Goal: Information Seeking & Learning: Check status

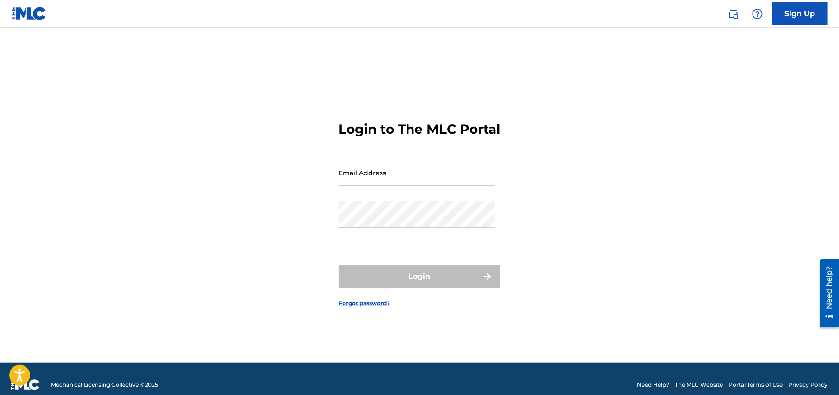
click at [434, 180] on input "Email Address" at bounding box center [417, 173] width 156 height 26
type input "[EMAIL_ADDRESS][DOMAIN_NAME]"
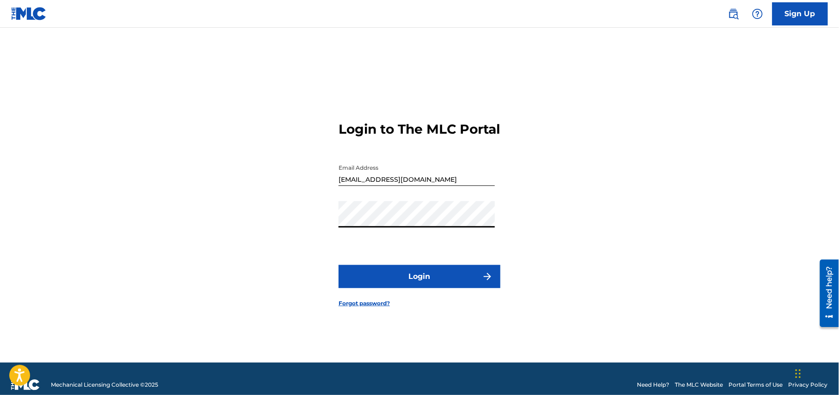
click at [439, 283] on button "Login" at bounding box center [420, 276] width 162 height 23
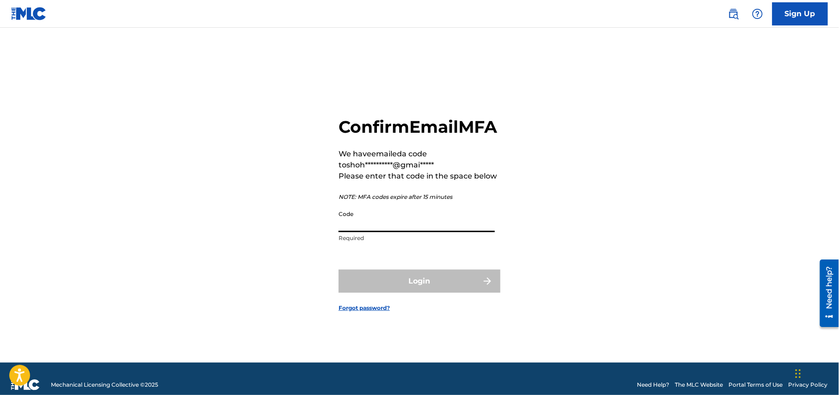
click at [380, 232] on input "Code" at bounding box center [417, 219] width 156 height 26
paste input "351327"
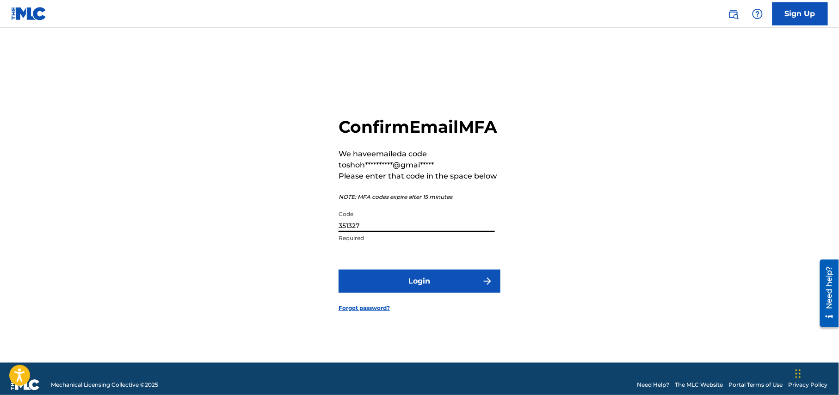
type input "351327"
click at [421, 293] on button "Login" at bounding box center [420, 281] width 162 height 23
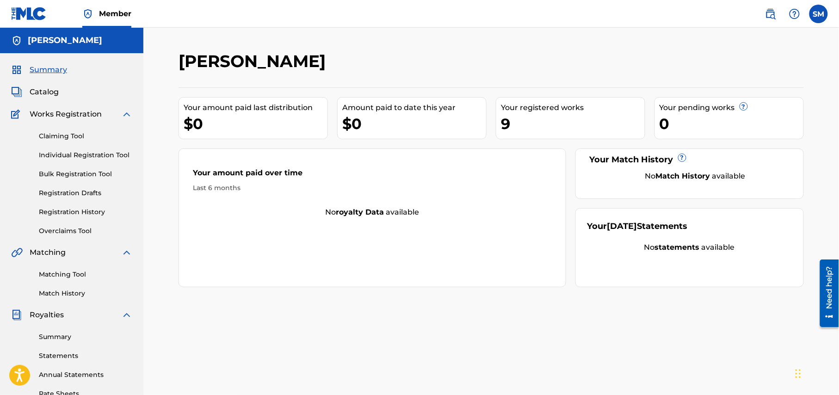
click at [74, 195] on link "Registration Drafts" at bounding box center [85, 193] width 93 height 10
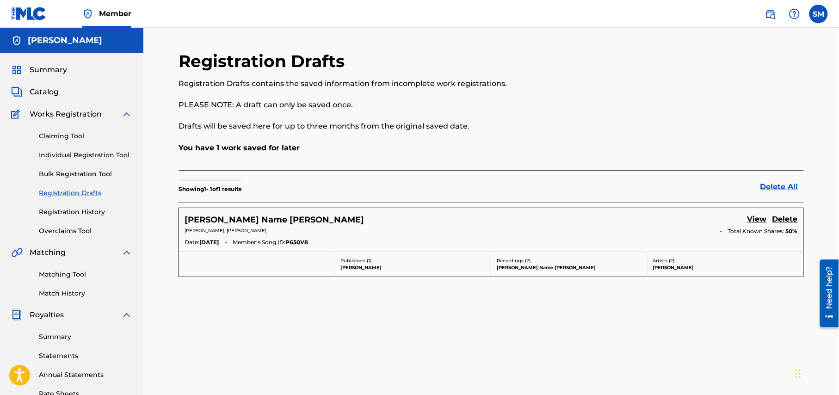
click at [74, 211] on link "Registration History" at bounding box center [85, 212] width 93 height 10
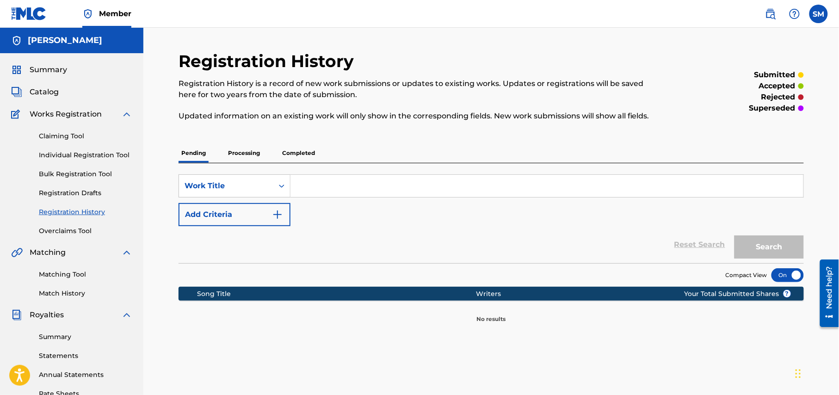
click at [250, 146] on p "Processing" at bounding box center [243, 152] width 37 height 19
click at [300, 155] on p "Completed" at bounding box center [298, 152] width 38 height 19
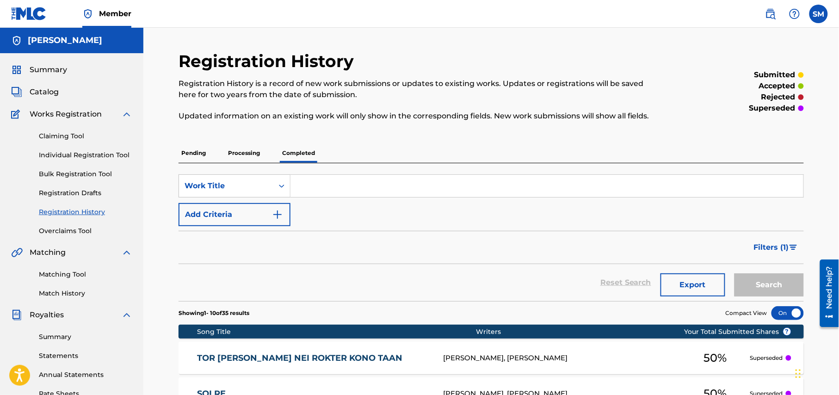
click at [250, 154] on p "Processing" at bounding box center [243, 152] width 37 height 19
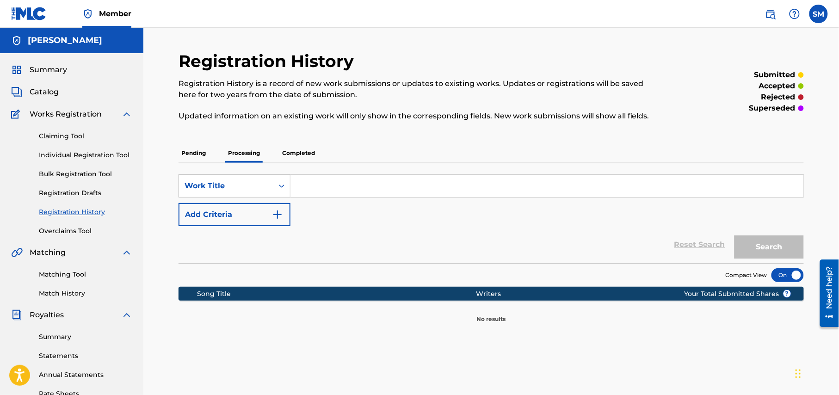
click at [193, 150] on p "Pending" at bounding box center [194, 152] width 30 height 19
click at [254, 154] on p "Processing" at bounding box center [243, 152] width 37 height 19
click at [312, 152] on p "Completed" at bounding box center [298, 152] width 38 height 19
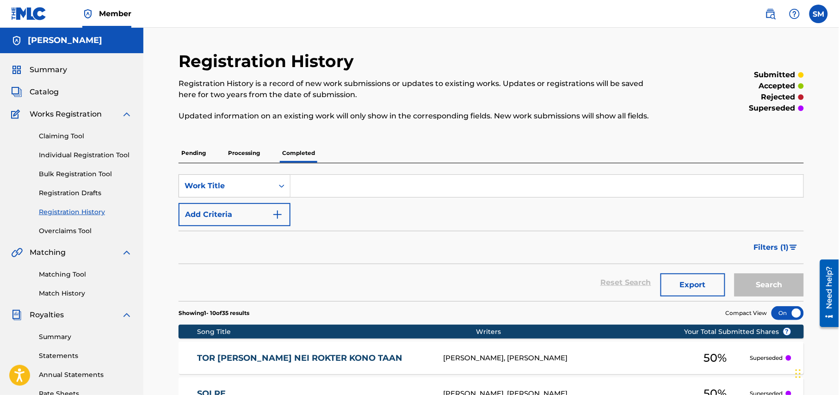
click at [243, 155] on p "Processing" at bounding box center [243, 152] width 37 height 19
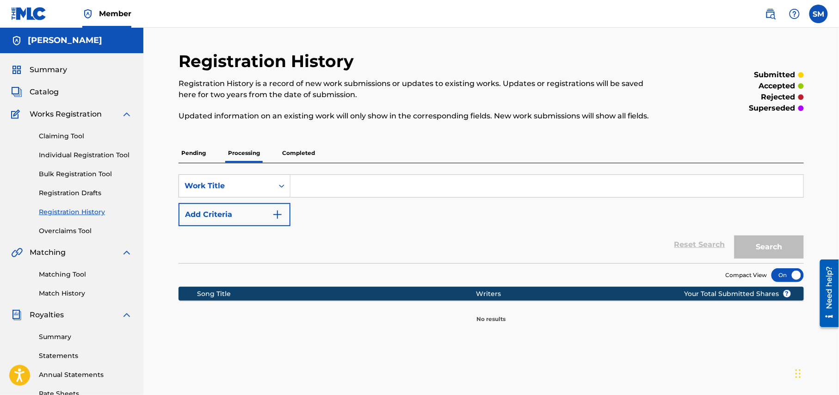
click at [194, 155] on p "Pending" at bounding box center [194, 152] width 30 height 19
click at [252, 153] on p "Processing" at bounding box center [243, 152] width 37 height 19
click at [301, 154] on p "Completed" at bounding box center [298, 152] width 38 height 19
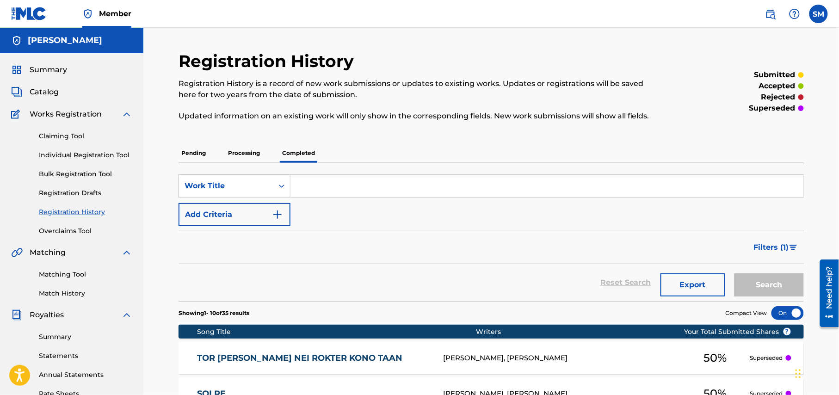
click at [198, 154] on p "Pending" at bounding box center [194, 152] width 30 height 19
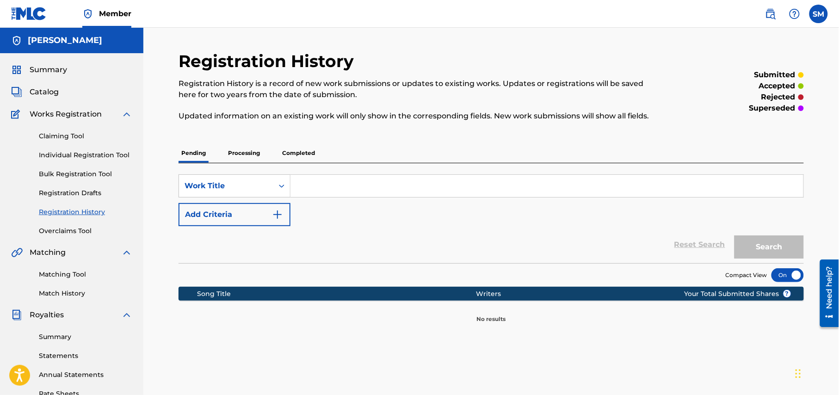
click at [242, 155] on p "Processing" at bounding box center [243, 152] width 37 height 19
click at [299, 150] on p "Completed" at bounding box center [298, 152] width 38 height 19
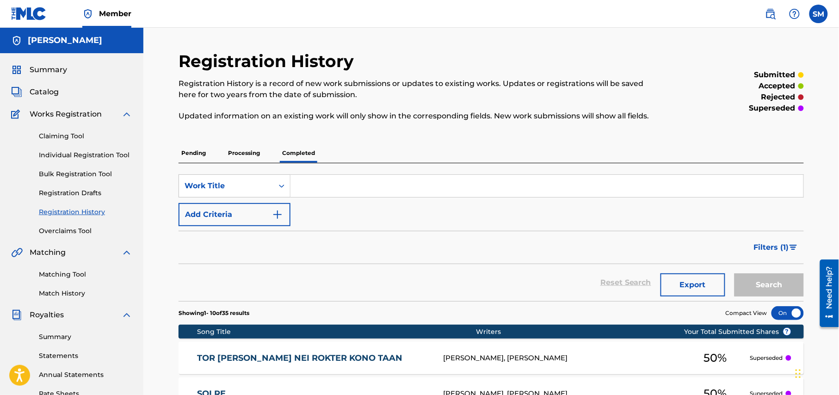
click at [191, 156] on p "Pending" at bounding box center [194, 152] width 30 height 19
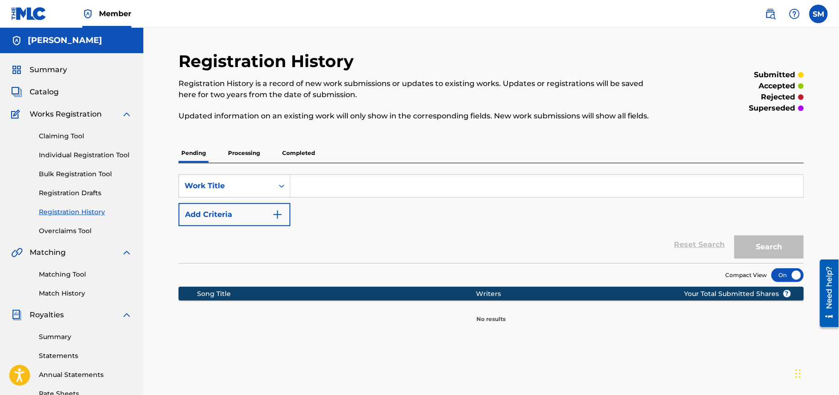
click at [233, 158] on p "Processing" at bounding box center [243, 152] width 37 height 19
click at [309, 150] on p "Completed" at bounding box center [298, 152] width 38 height 19
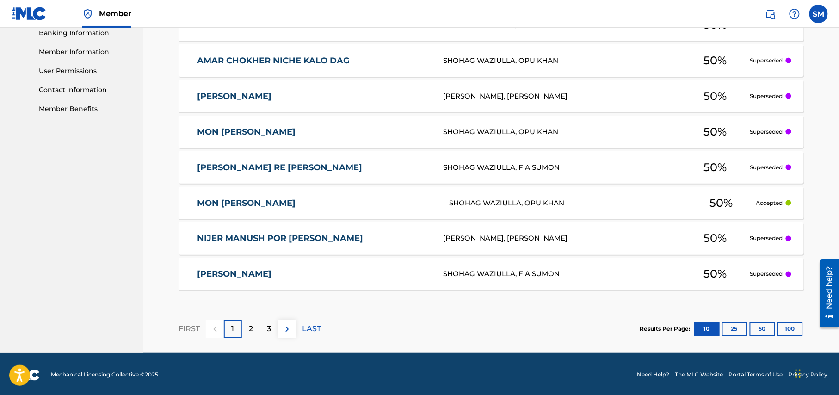
scroll to position [407, 0]
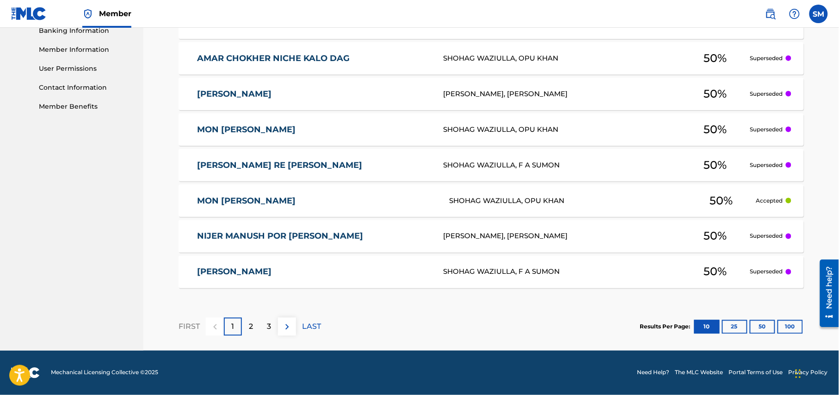
click at [311, 328] on p "LAST" at bounding box center [311, 327] width 19 height 11
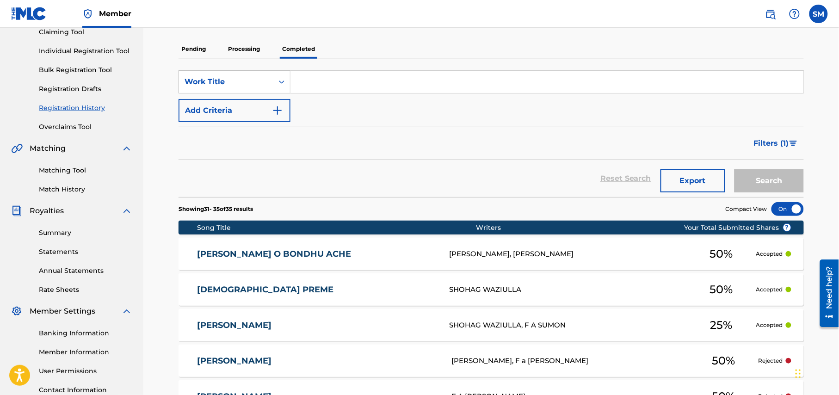
scroll to position [0, 0]
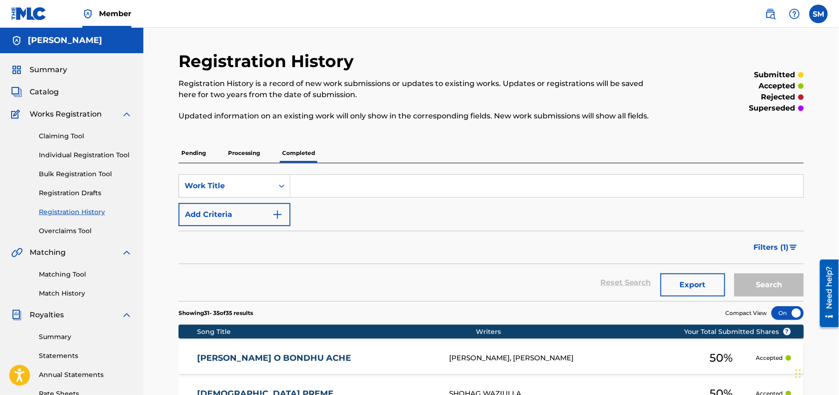
click at [247, 153] on p "Processing" at bounding box center [243, 152] width 37 height 19
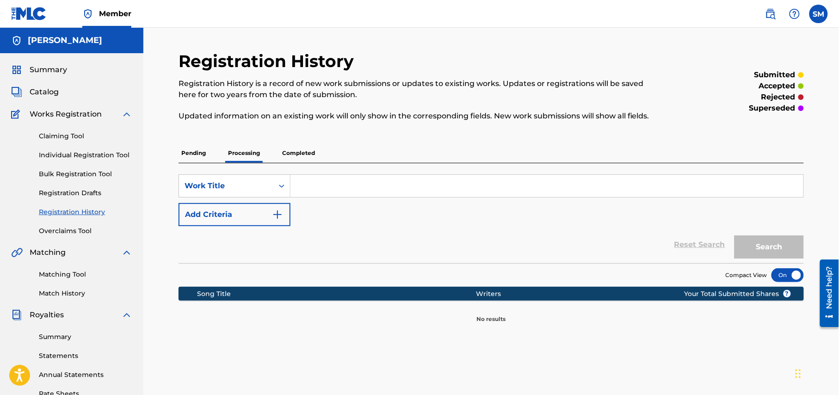
click at [196, 152] on p "Pending" at bounding box center [194, 152] width 30 height 19
click at [78, 233] on link "Overclaims Tool" at bounding box center [85, 231] width 93 height 10
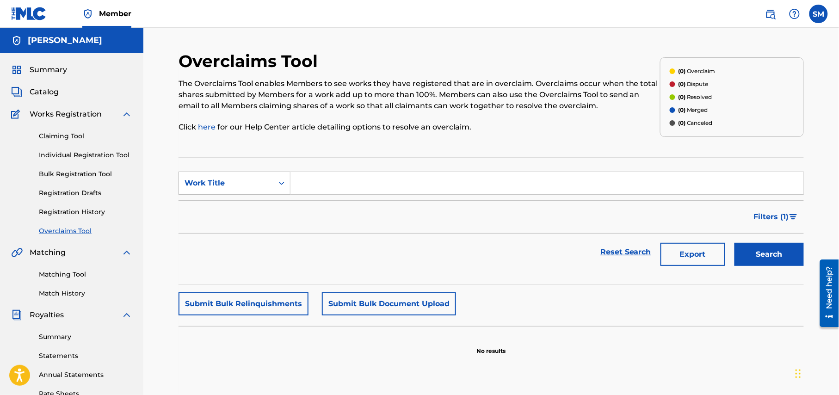
click at [277, 187] on icon "Search Form" at bounding box center [281, 183] width 9 height 9
click at [155, 146] on div "Overclaims Tool The Overclaims Tool enables Members to see works they have regi…" at bounding box center [491, 278] width 696 height 501
click at [282, 187] on icon "Search Form" at bounding box center [281, 183] width 9 height 9
click at [67, 209] on link "Registration History" at bounding box center [85, 212] width 93 height 10
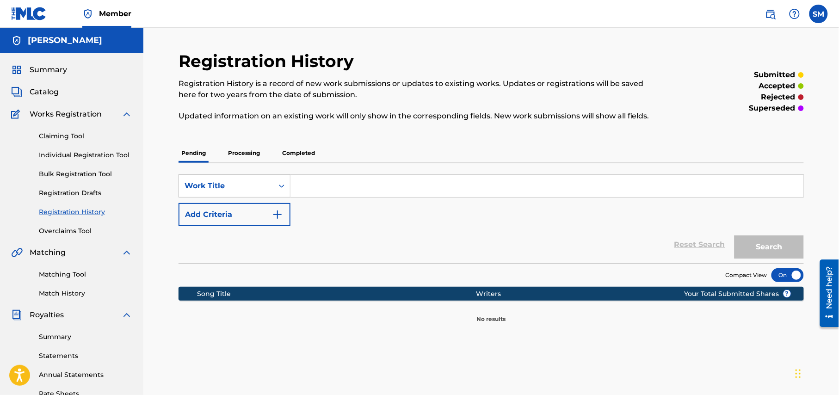
click at [80, 192] on link "Registration Drafts" at bounding box center [85, 193] width 93 height 10
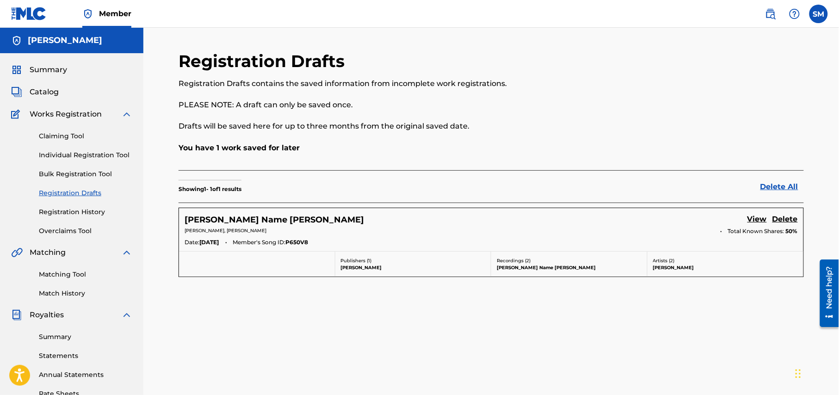
click at [92, 177] on link "Bulk Registration Tool" at bounding box center [85, 174] width 93 height 10
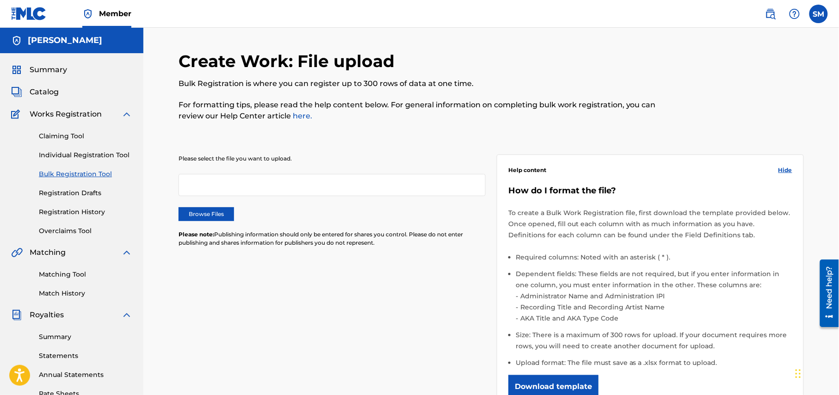
click at [97, 156] on link "Individual Registration Tool" at bounding box center [85, 155] width 93 height 10
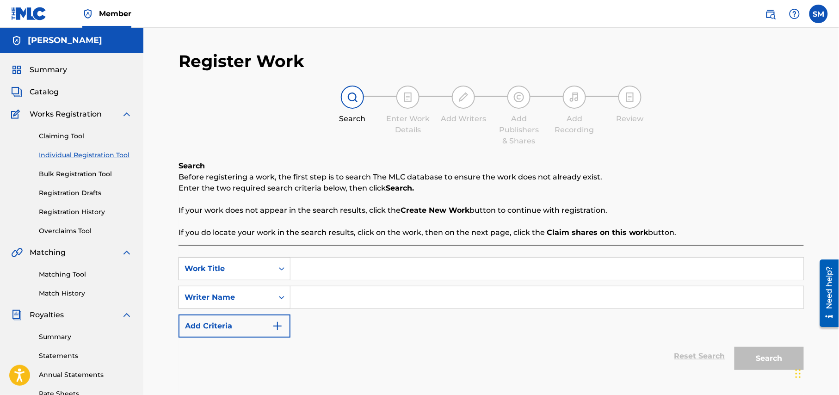
click at [74, 136] on link "Claiming Tool" at bounding box center [85, 136] width 93 height 10
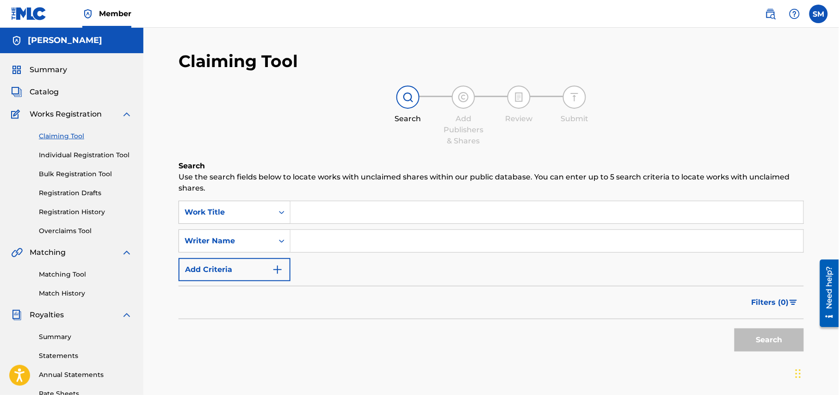
click at [129, 115] on img at bounding box center [126, 114] width 11 height 11
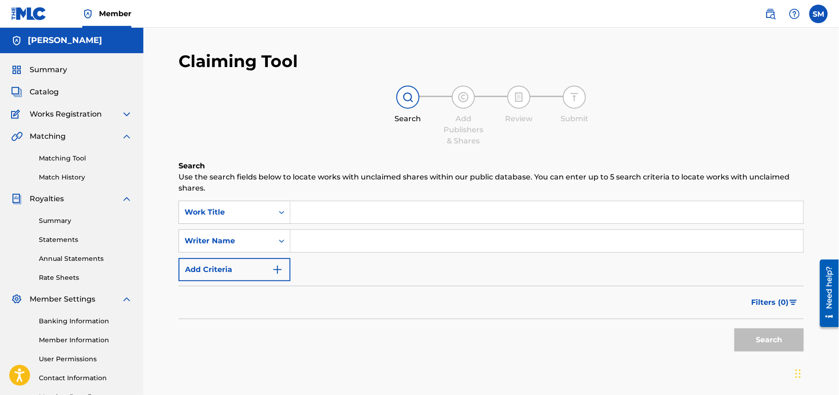
click at [55, 71] on span "Summary" at bounding box center [48, 69] width 37 height 11
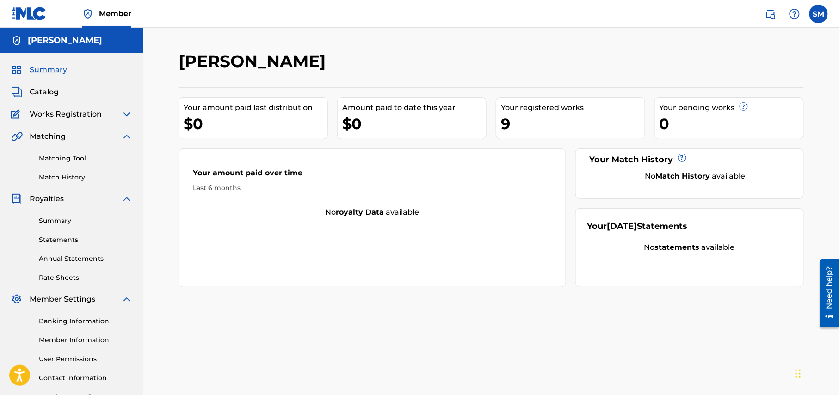
click at [41, 96] on span "Catalog" at bounding box center [44, 92] width 29 height 11
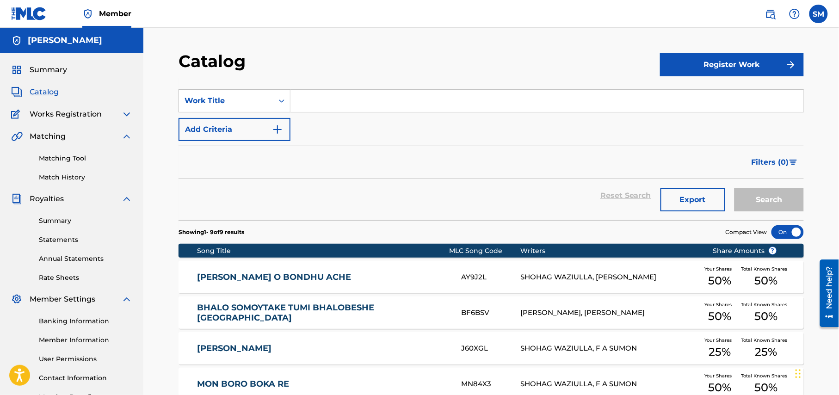
click at [54, 68] on span "Summary" at bounding box center [48, 69] width 37 height 11
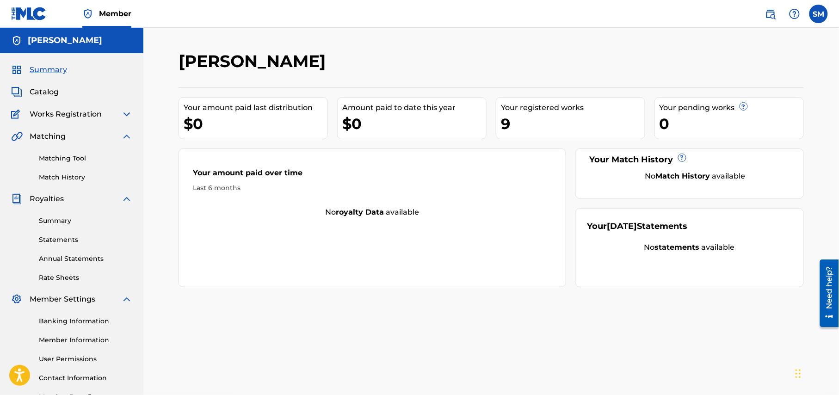
click at [33, 90] on span "Catalog" at bounding box center [44, 92] width 29 height 11
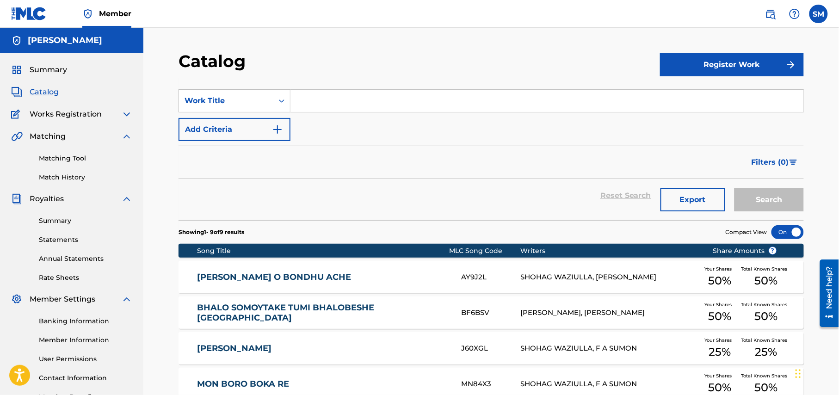
click at [56, 158] on link "Matching Tool" at bounding box center [85, 159] width 93 height 10
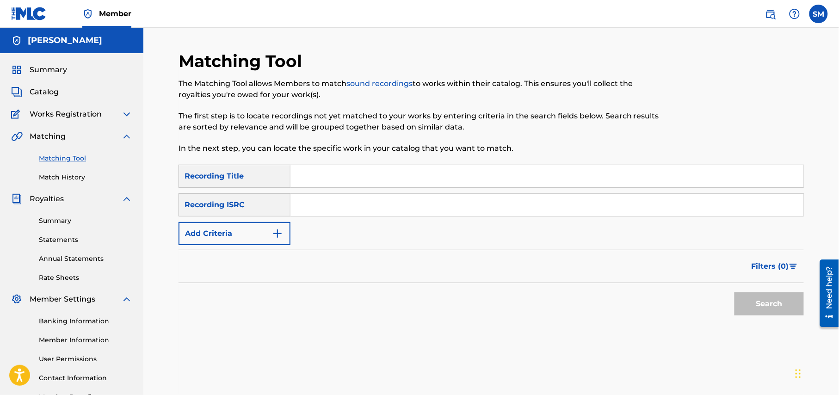
click at [68, 180] on link "Match History" at bounding box center [85, 178] width 93 height 10
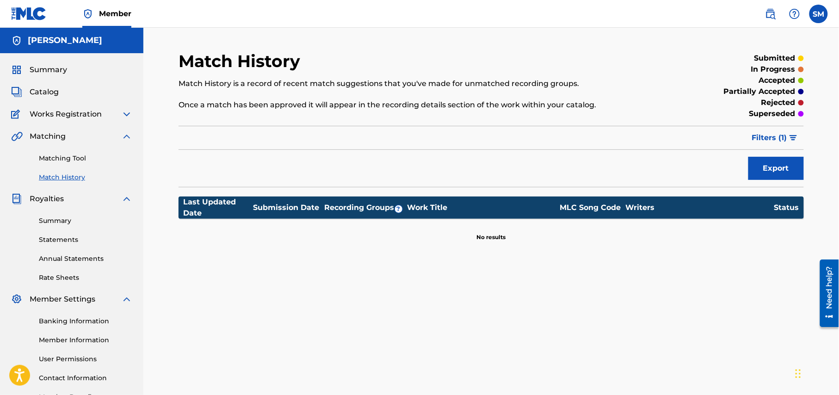
click at [126, 136] on img at bounding box center [126, 136] width 11 height 11
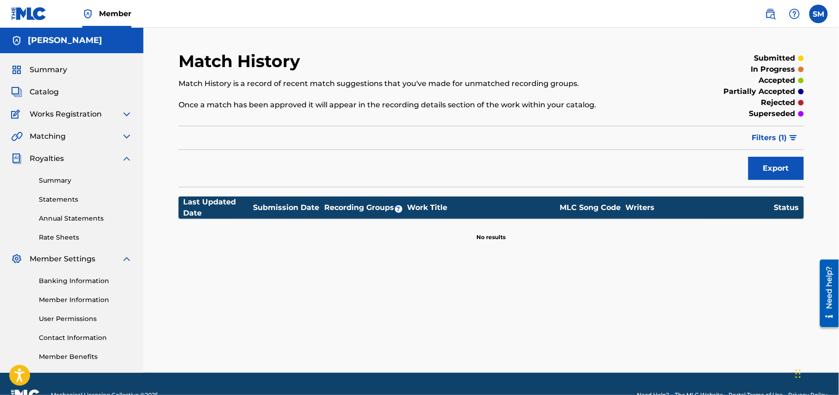
click at [128, 158] on img at bounding box center [126, 158] width 11 height 11
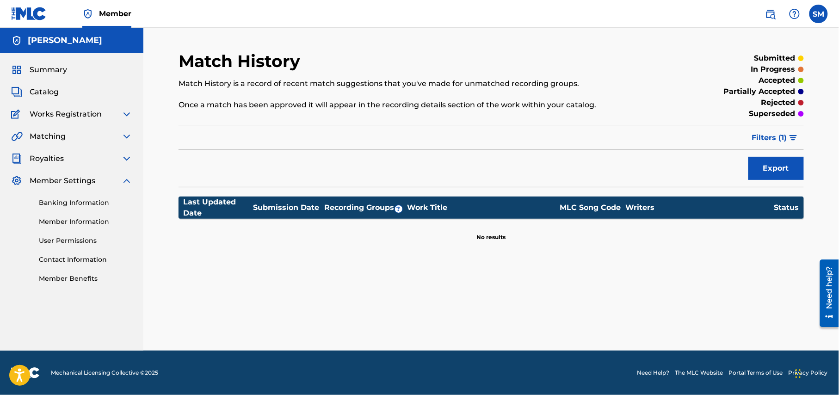
click at [128, 112] on img at bounding box center [126, 114] width 11 height 11
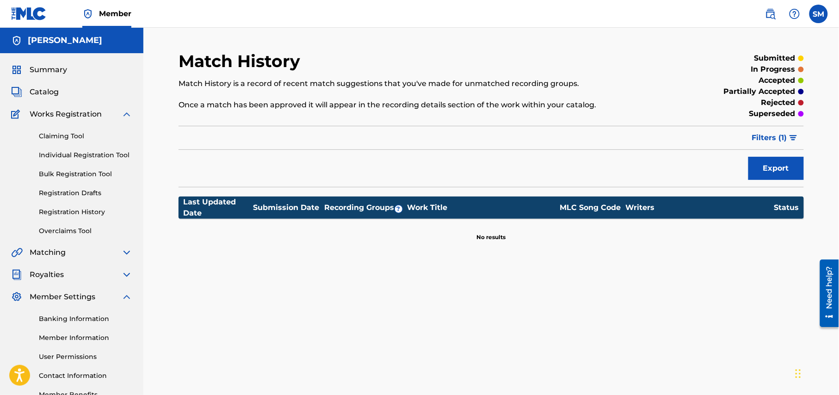
click at [56, 69] on span "Summary" at bounding box center [48, 69] width 37 height 11
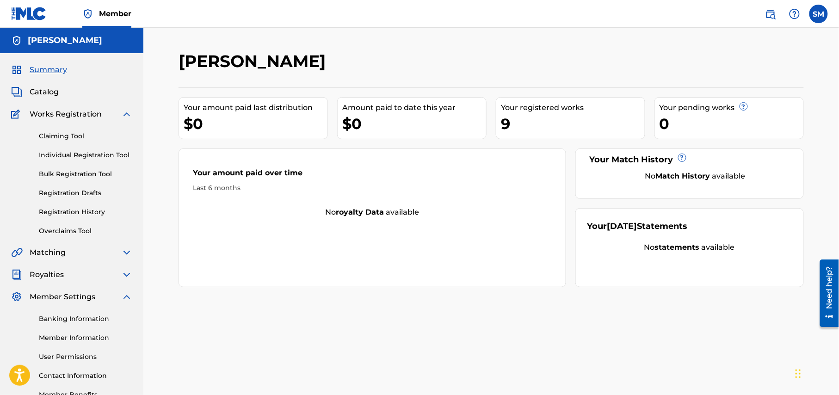
click at [52, 71] on span "Summary" at bounding box center [48, 69] width 37 height 11
click at [46, 90] on span "Catalog" at bounding box center [44, 92] width 29 height 11
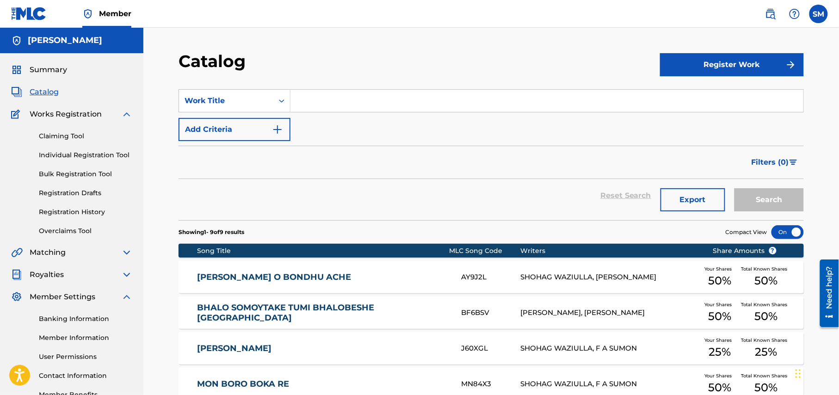
click at [49, 73] on span "Summary" at bounding box center [48, 69] width 37 height 11
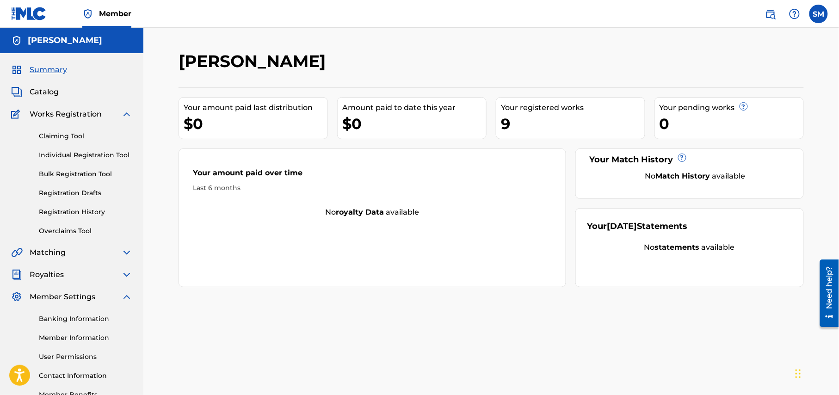
click at [52, 90] on span "Catalog" at bounding box center [44, 92] width 29 height 11
